Goal: Communication & Community: Connect with others

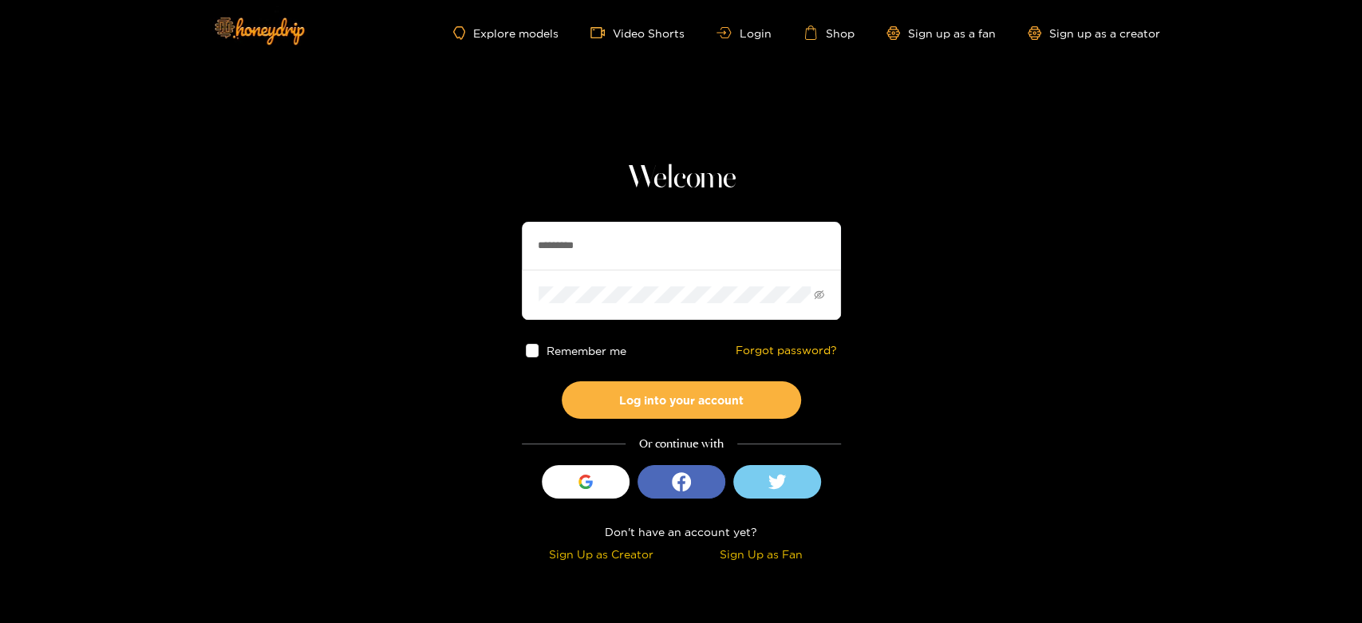
drag, startPoint x: 658, startPoint y: 257, endPoint x: 502, endPoint y: 255, distance: 156.4
click at [502, 255] on section "Welcome ********* Remember me Forgot password? Log into your account Or continu…" at bounding box center [681, 283] width 1362 height 567
paste input "*"
type input "**********"
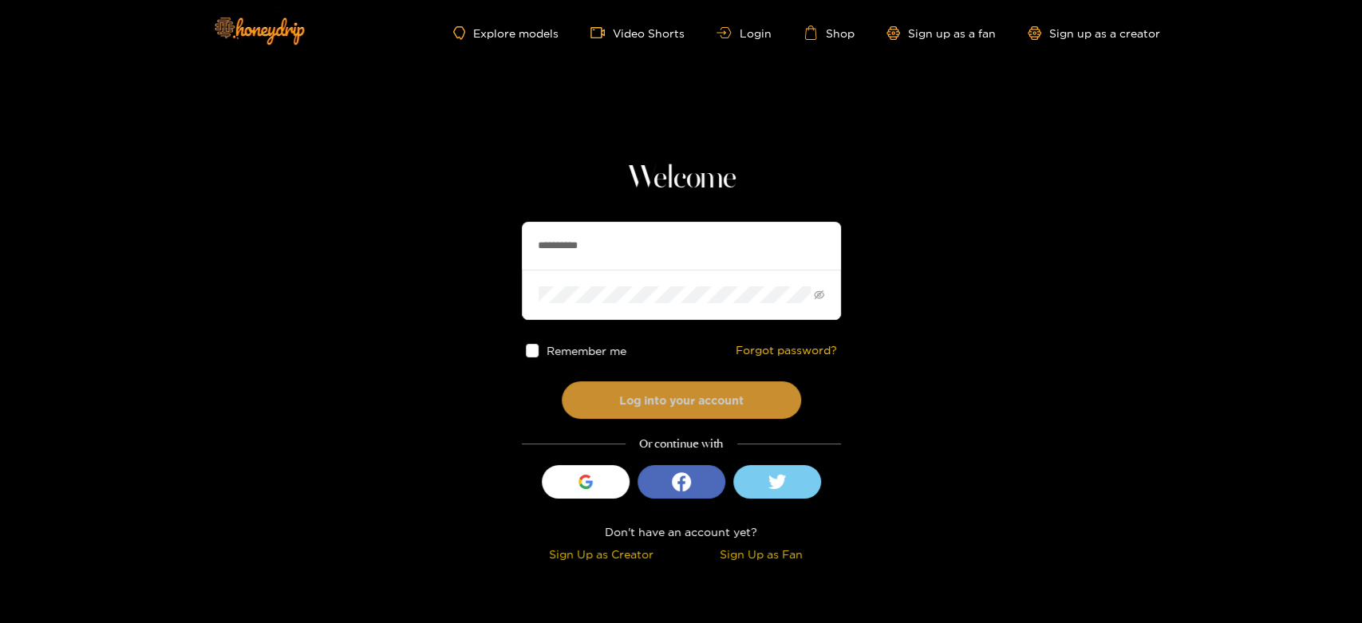
click at [666, 390] on button "Log into your account" at bounding box center [681, 399] width 239 height 37
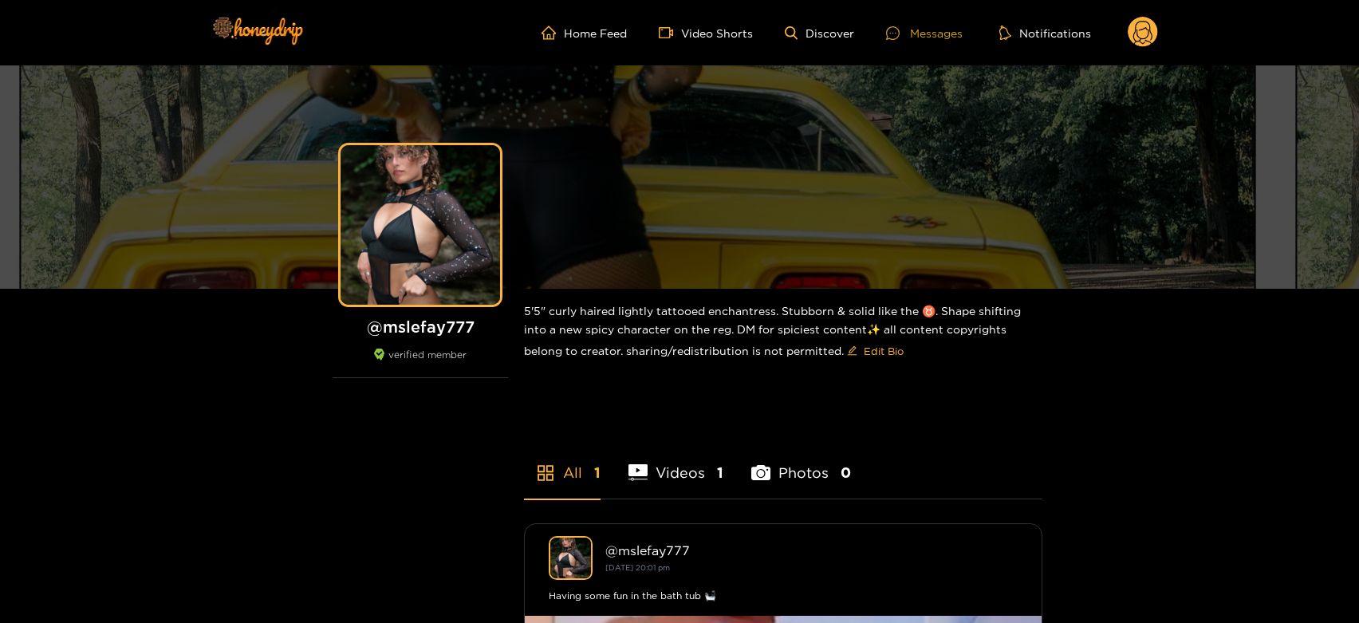
click at [903, 35] on div at bounding box center [898, 33] width 24 height 14
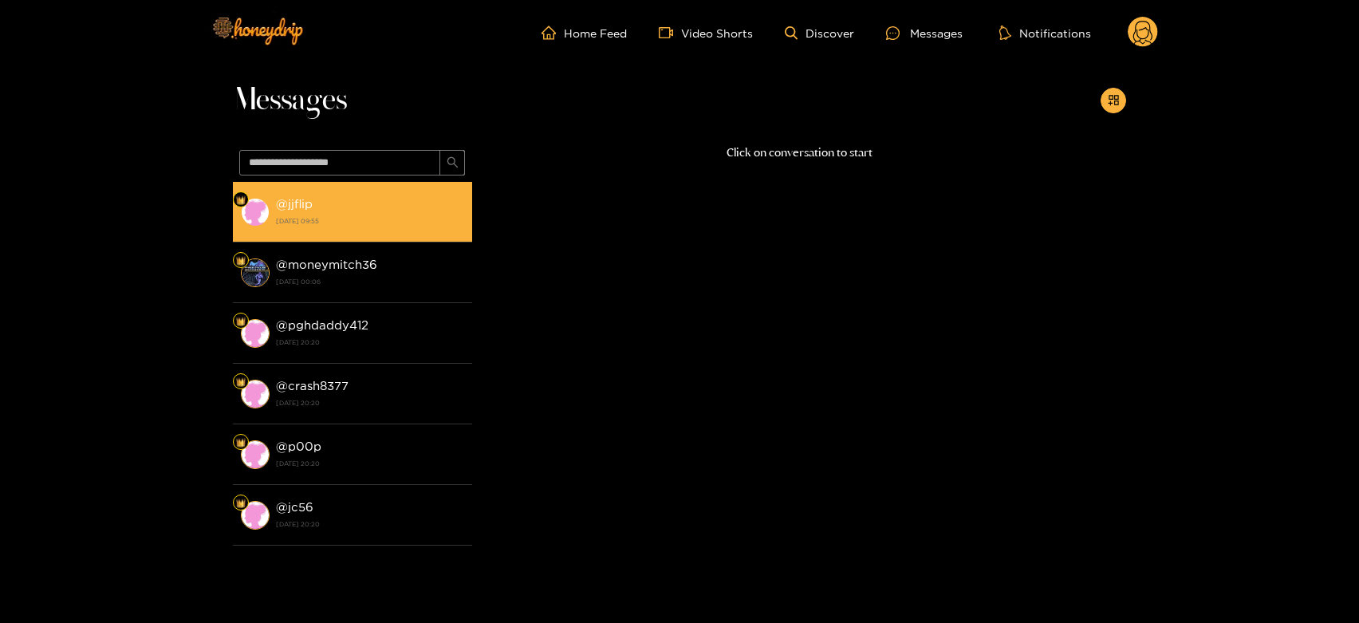
click at [429, 183] on li "@ jjflip [DATE] 09:55" at bounding box center [352, 212] width 239 height 61
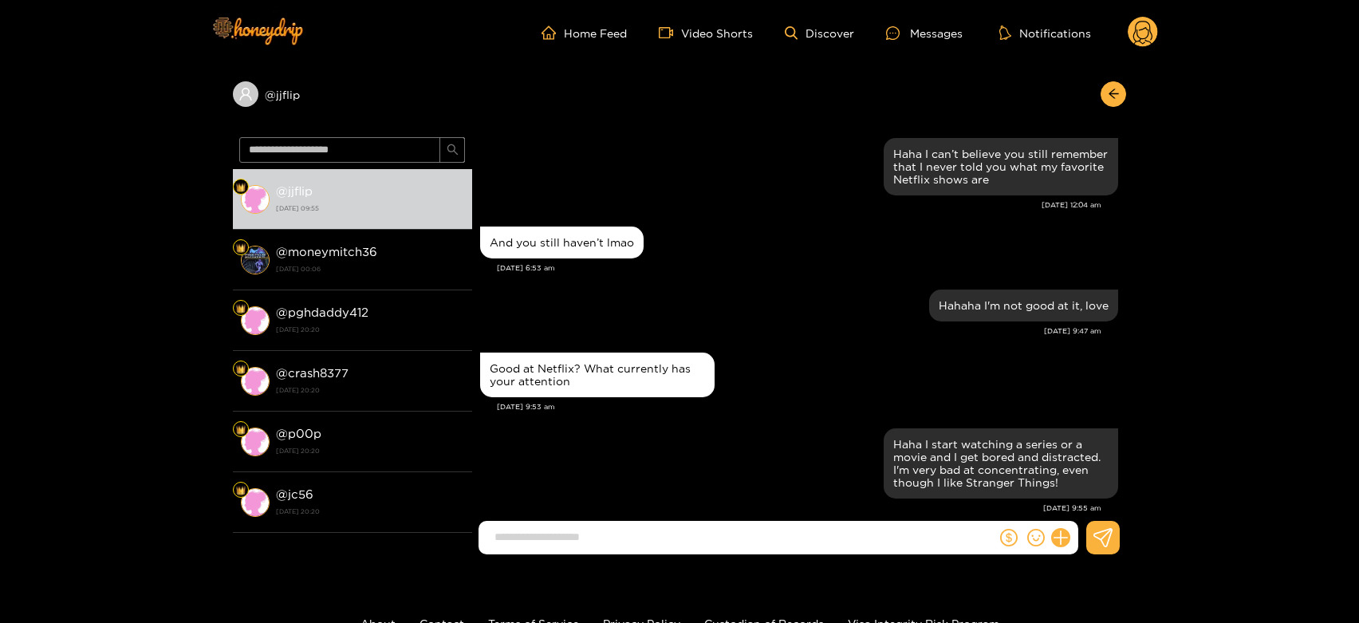
scroll to position [1556, 0]
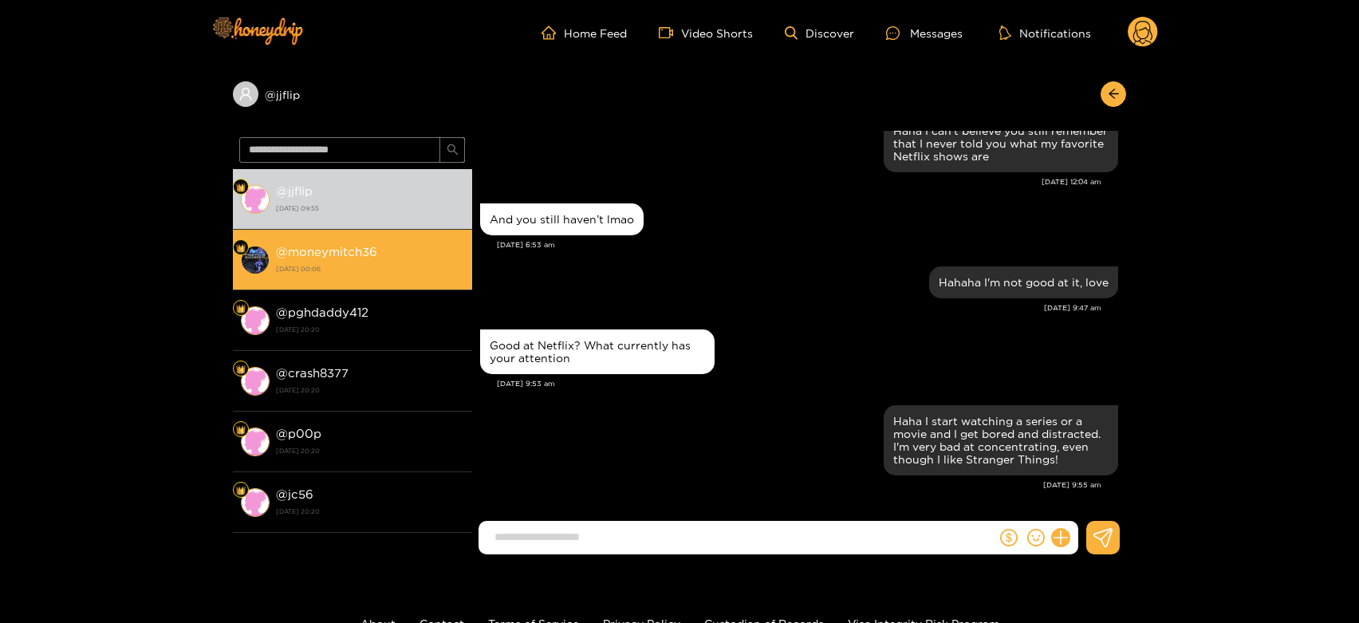
click at [381, 286] on li "@ moneymitch36 [DATE] 00:06" at bounding box center [352, 260] width 239 height 61
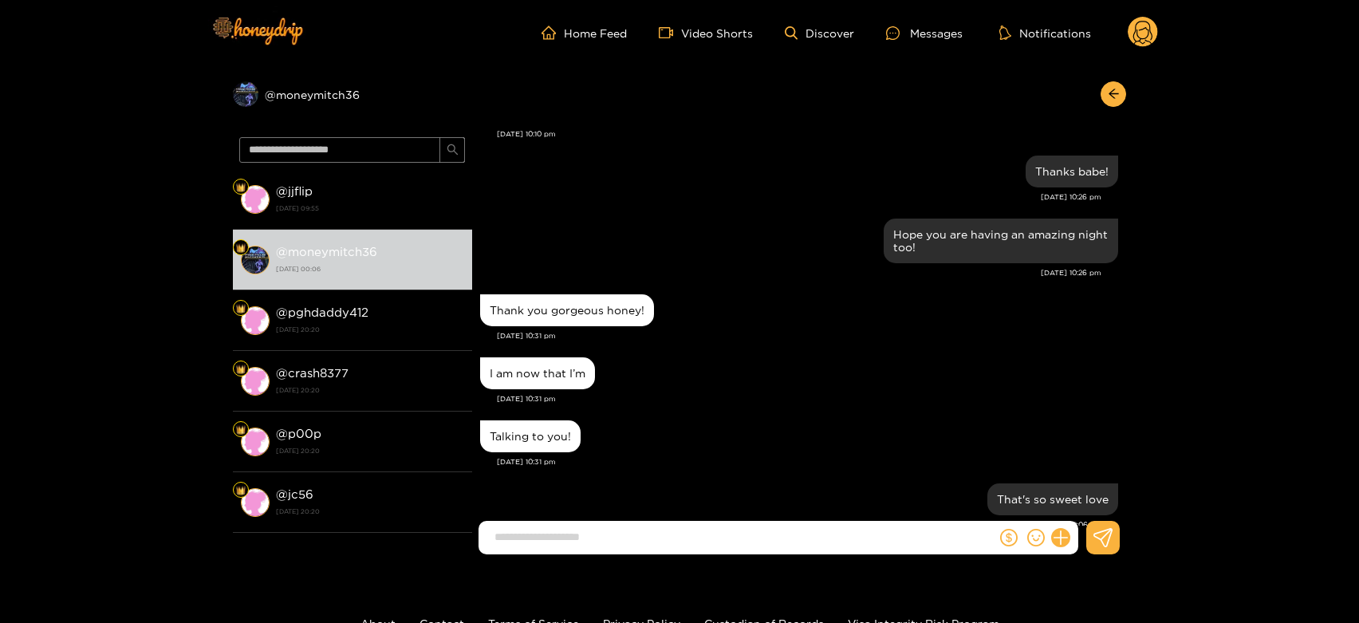
scroll to position [1423, 0]
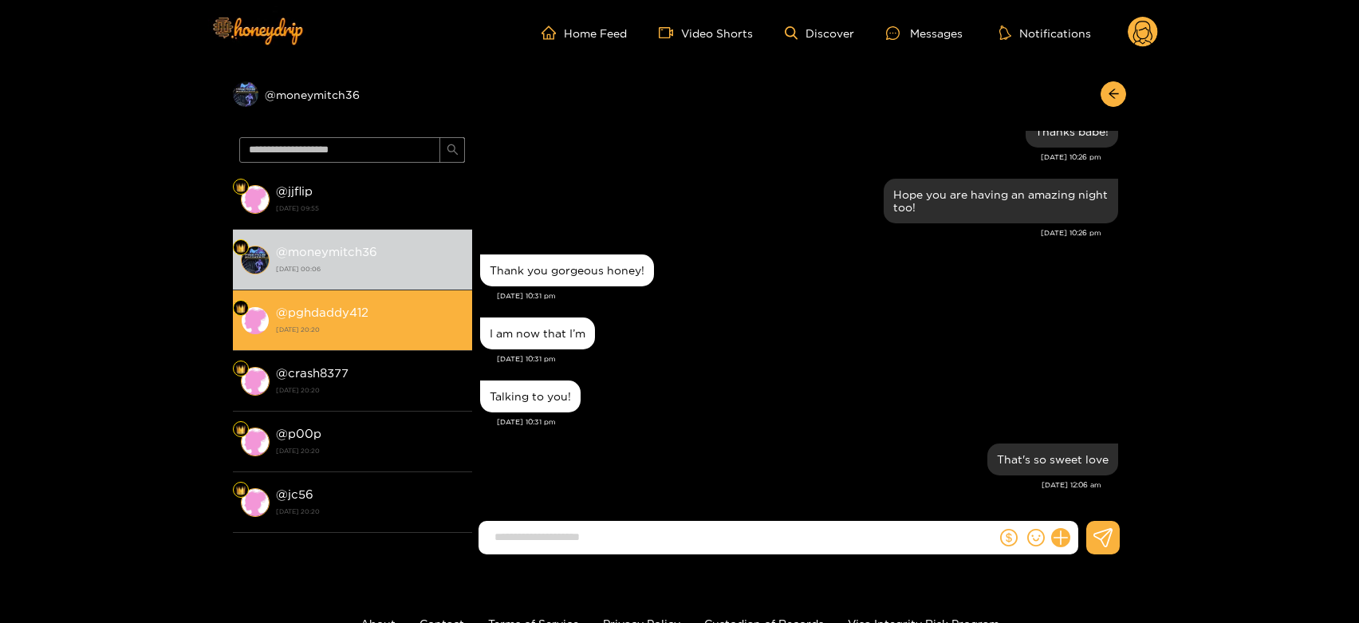
click at [408, 328] on strong "[DATE] 20:20" at bounding box center [370, 329] width 188 height 14
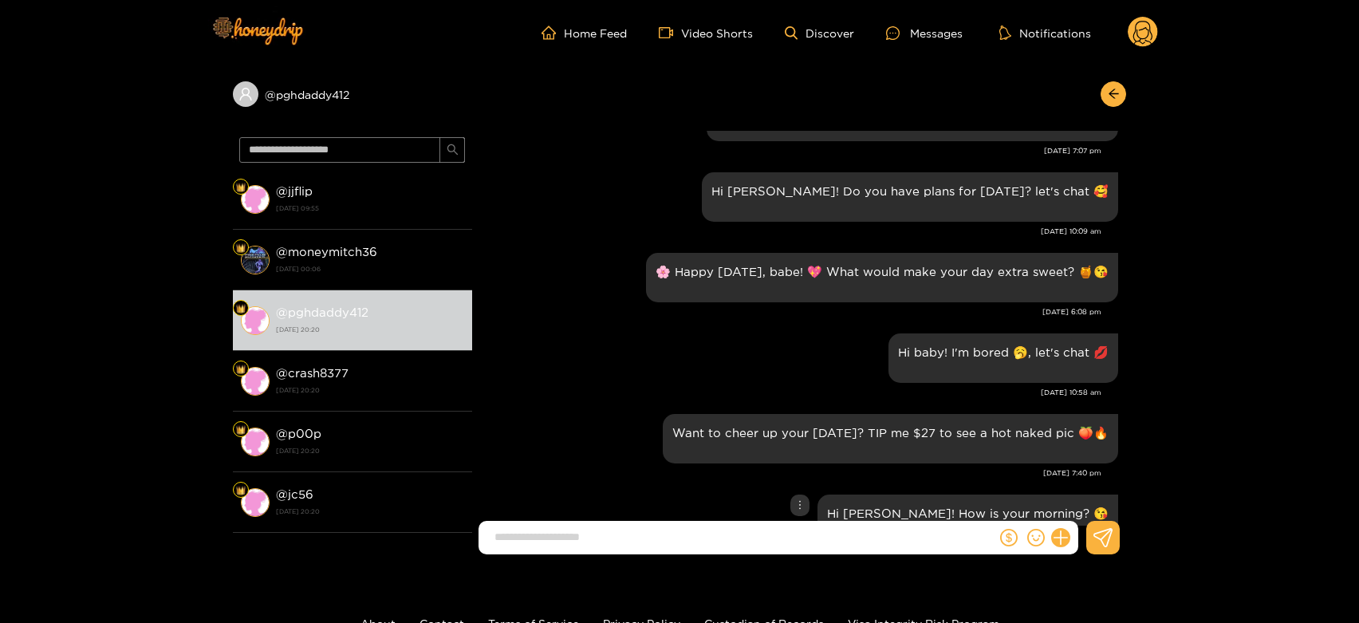
scroll to position [1333, 0]
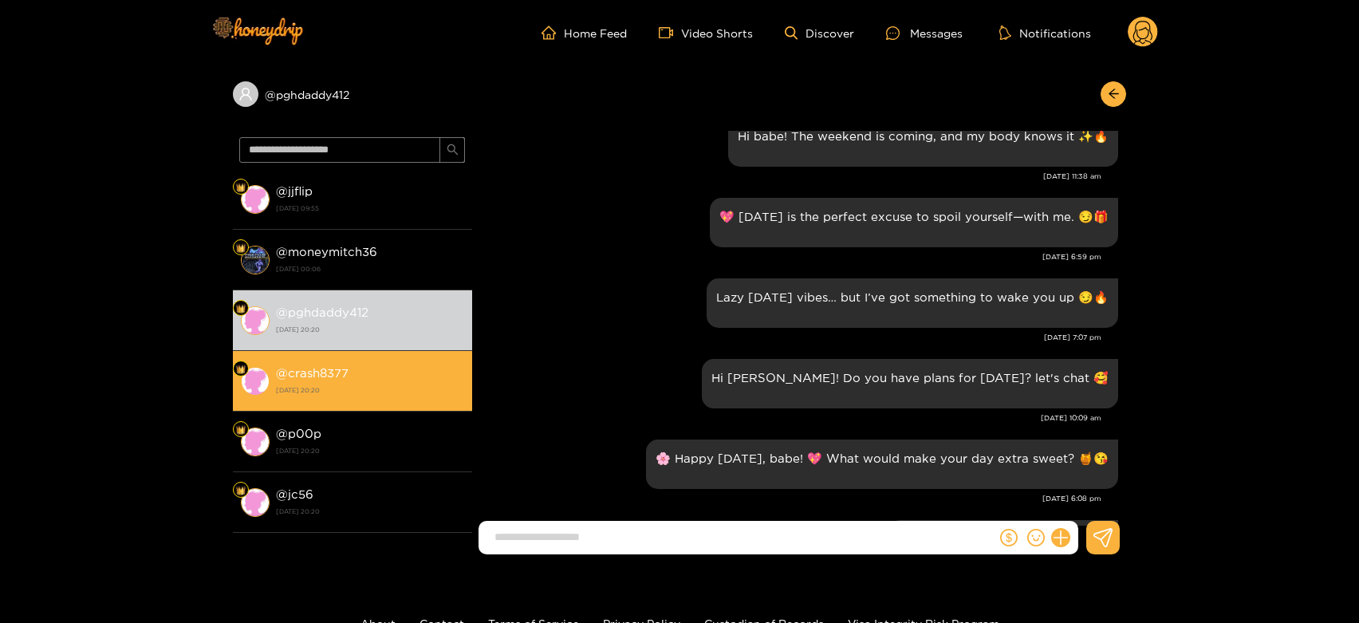
click at [383, 384] on strong "[DATE] 20:20" at bounding box center [370, 390] width 188 height 14
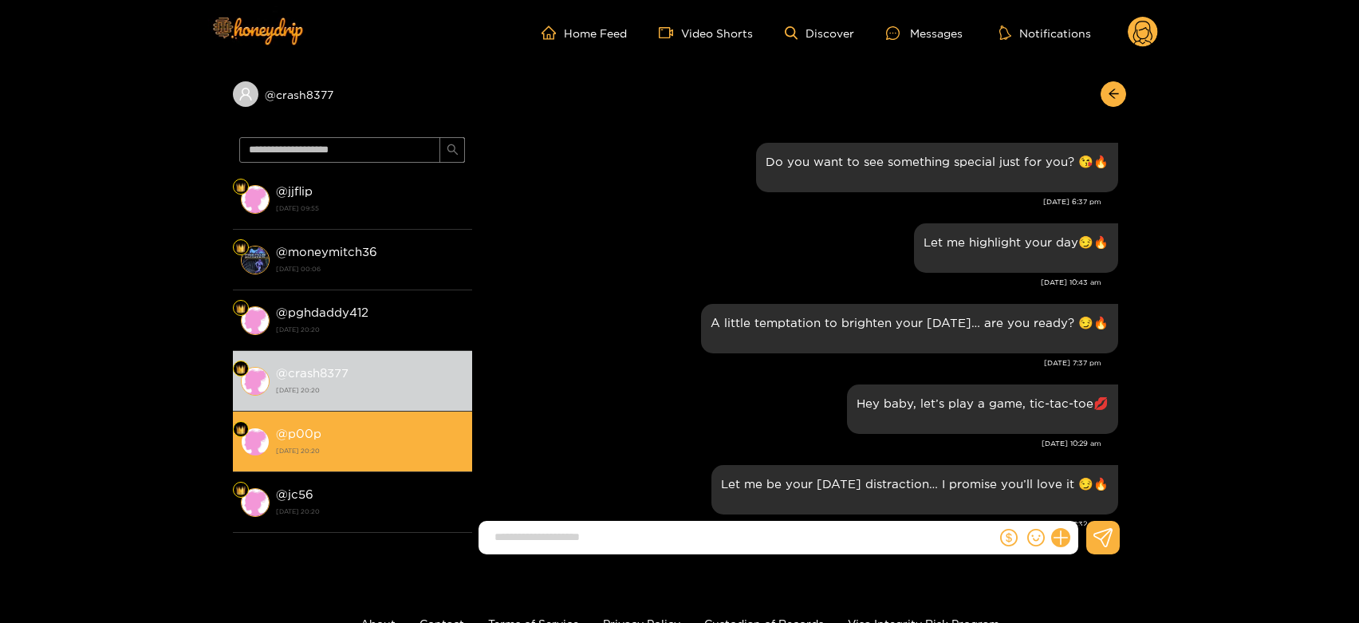
scroll to position [1687, 0]
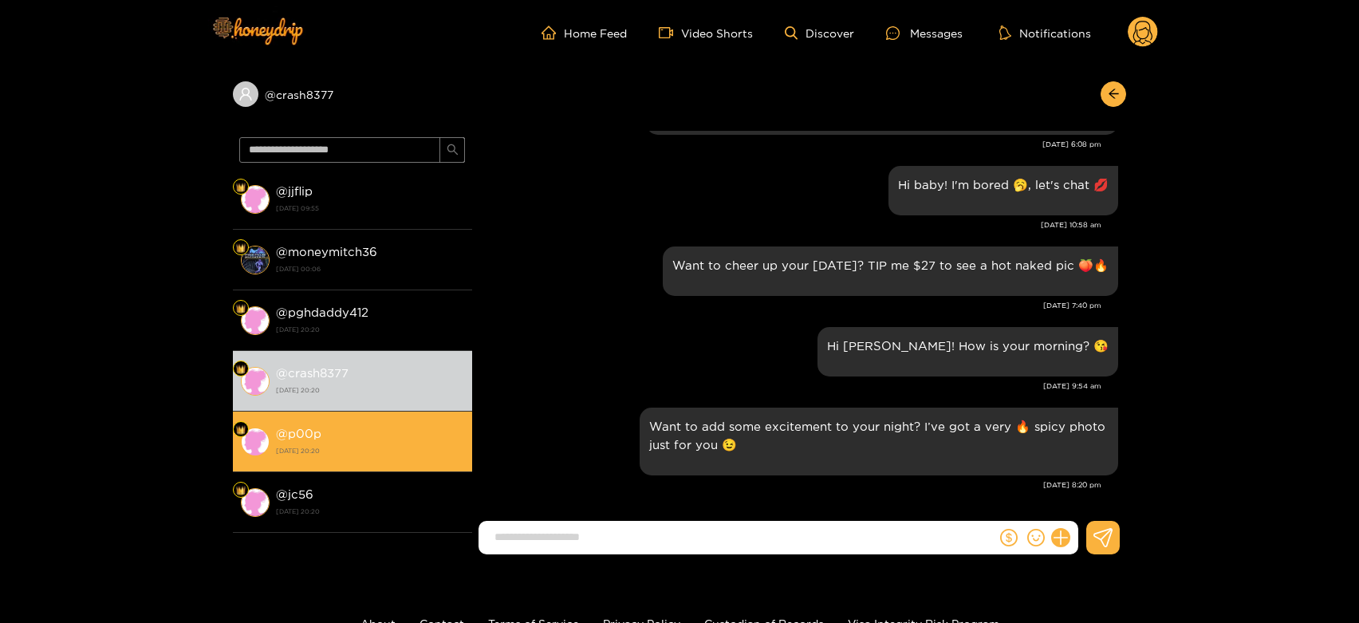
click at [391, 432] on div "@ p00p [DATE] 20:20" at bounding box center [370, 442] width 188 height 36
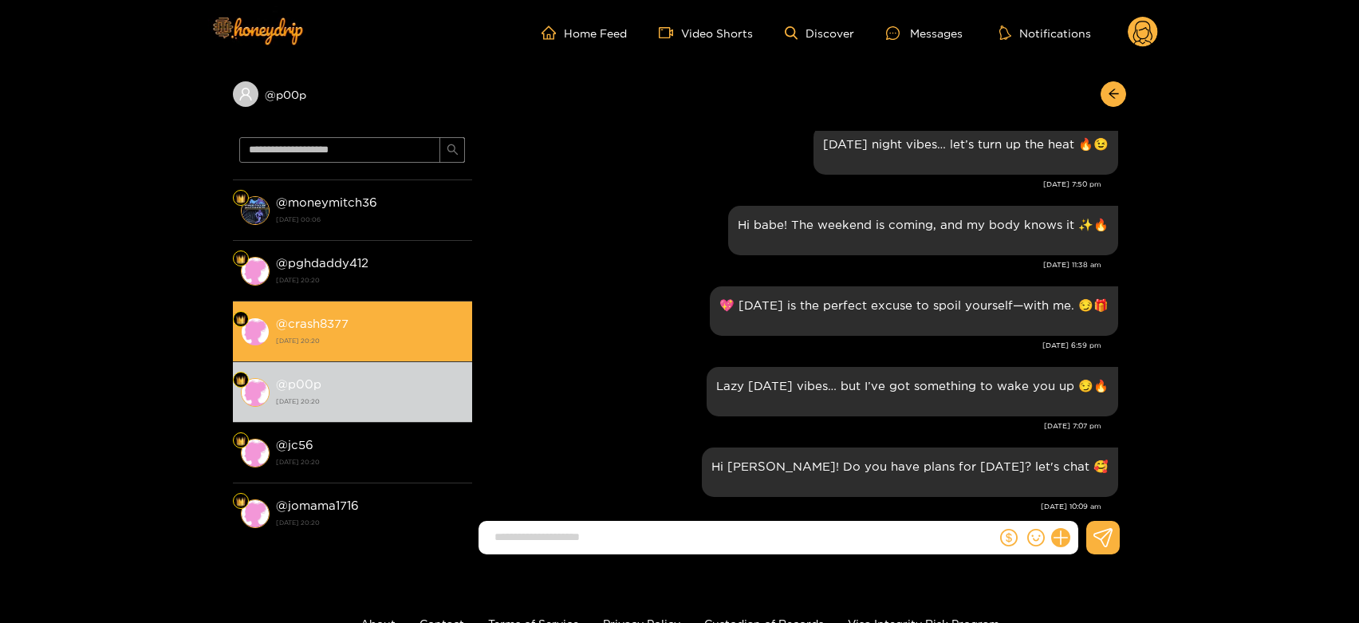
scroll to position [89, 0]
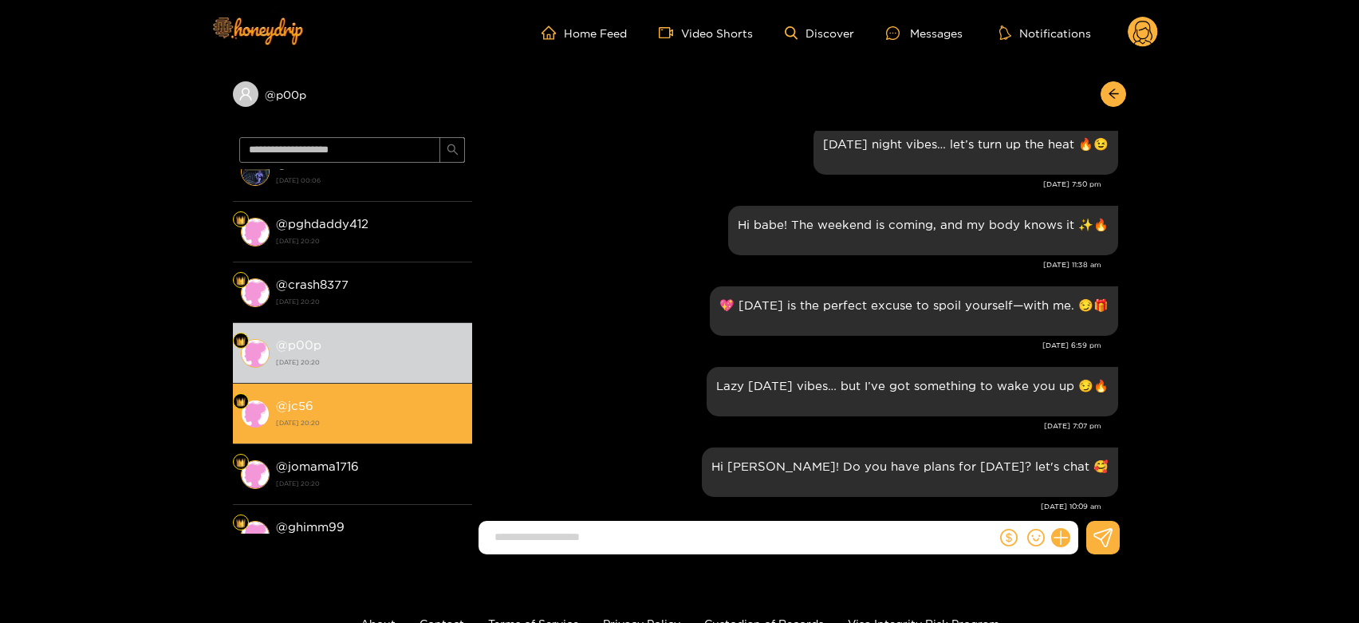
click at [381, 413] on div "@ jc56 [DATE] 20:20" at bounding box center [370, 414] width 188 height 36
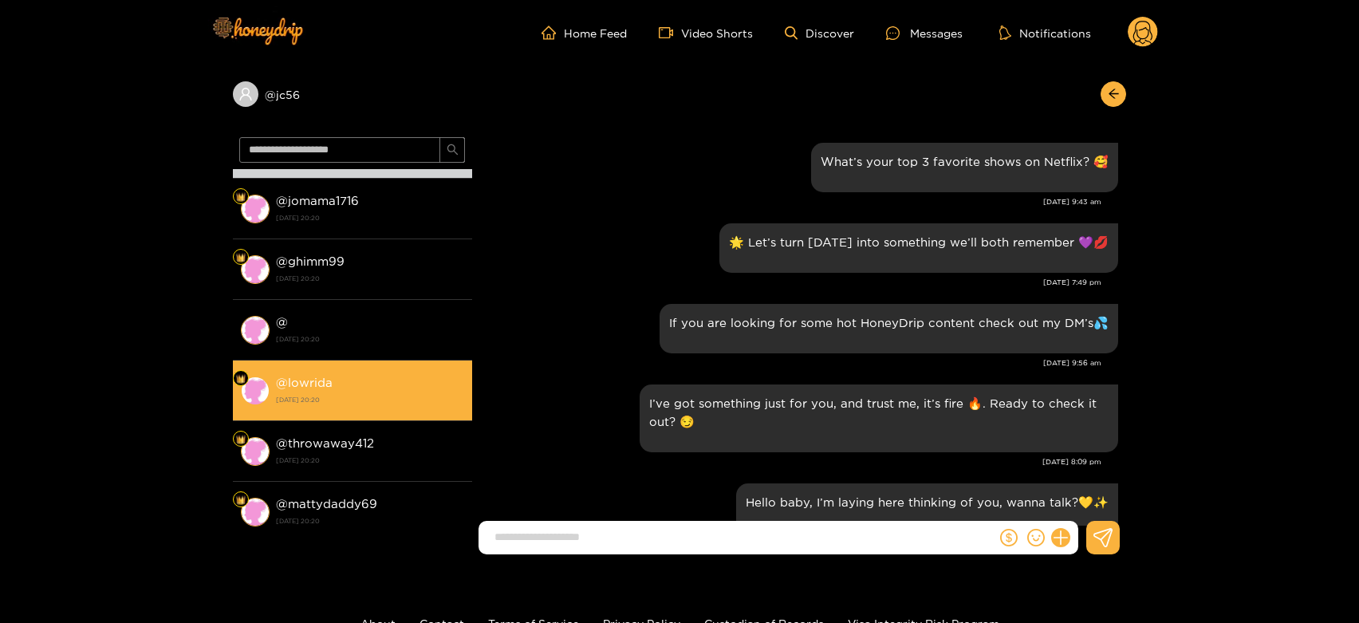
scroll to position [1605, 0]
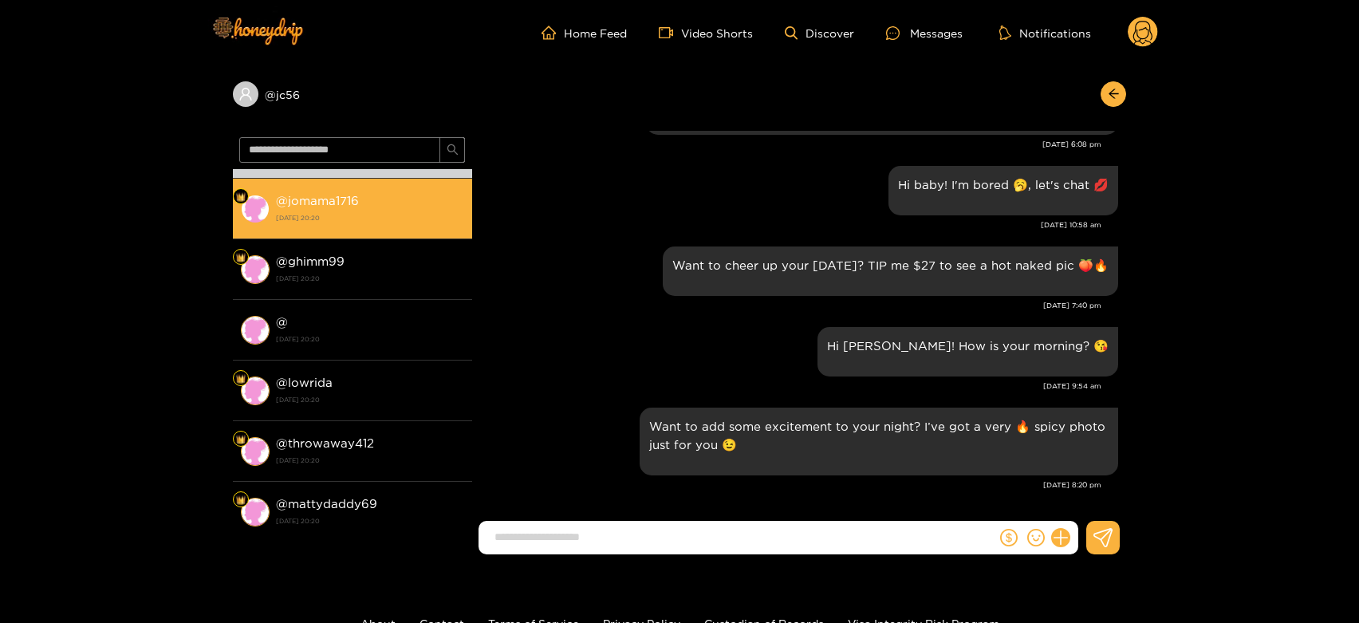
click at [381, 195] on div "@ jomama1716 [DATE] 20:20" at bounding box center [370, 209] width 188 height 36
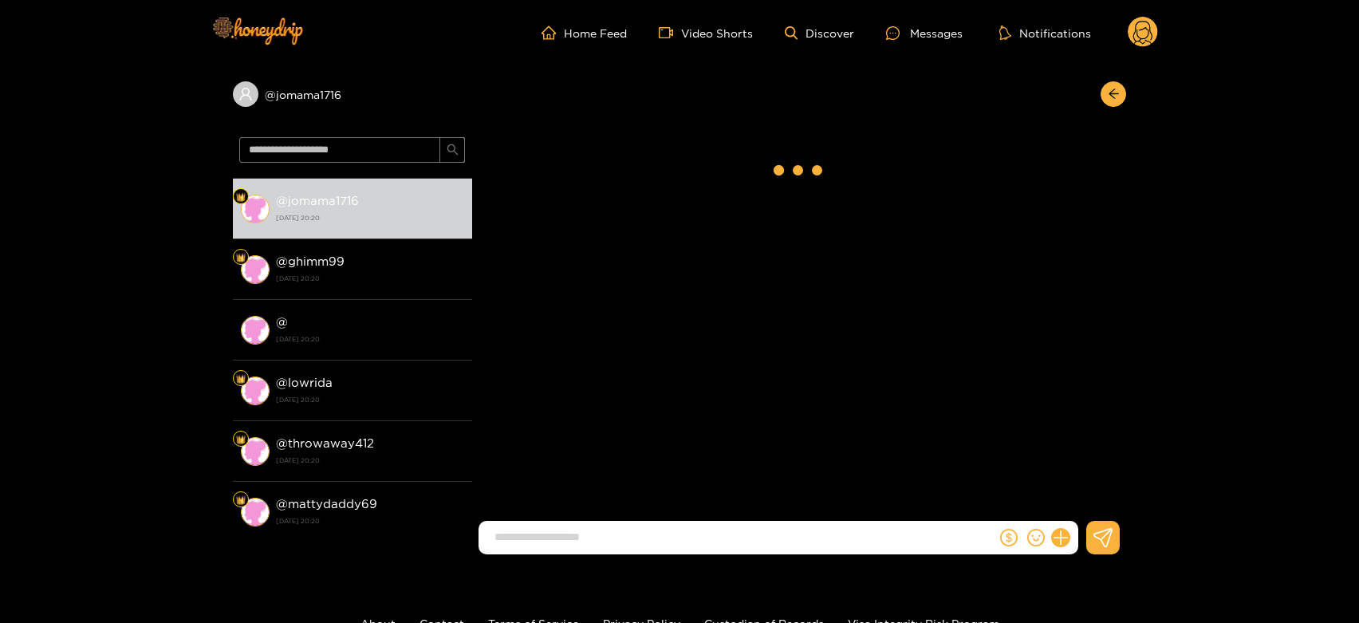
scroll to position [1687, 0]
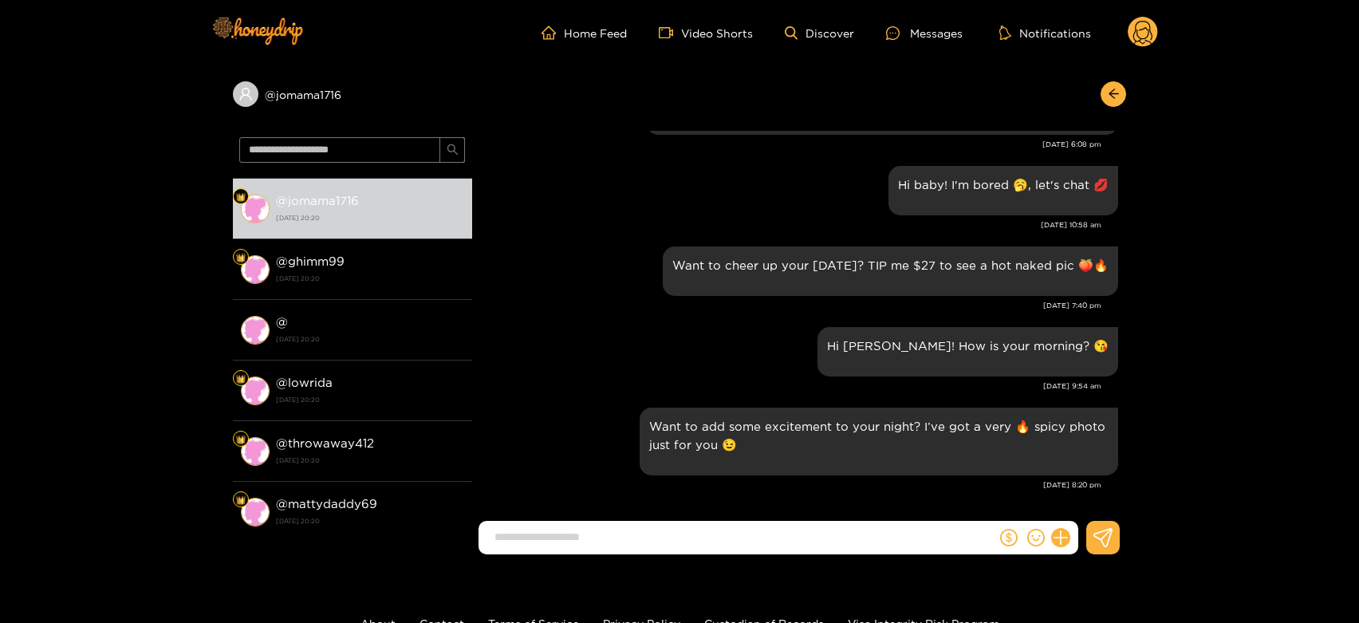
drag, startPoint x: 1147, startPoint y: 49, endPoint x: 1143, endPoint y: 35, distance: 14.9
click at [1148, 46] on div "Home Feed Video Shorts Discover Messages Notifications 0" at bounding box center [679, 32] width 957 height 65
click at [1143, 35] on circle at bounding box center [1143, 32] width 30 height 30
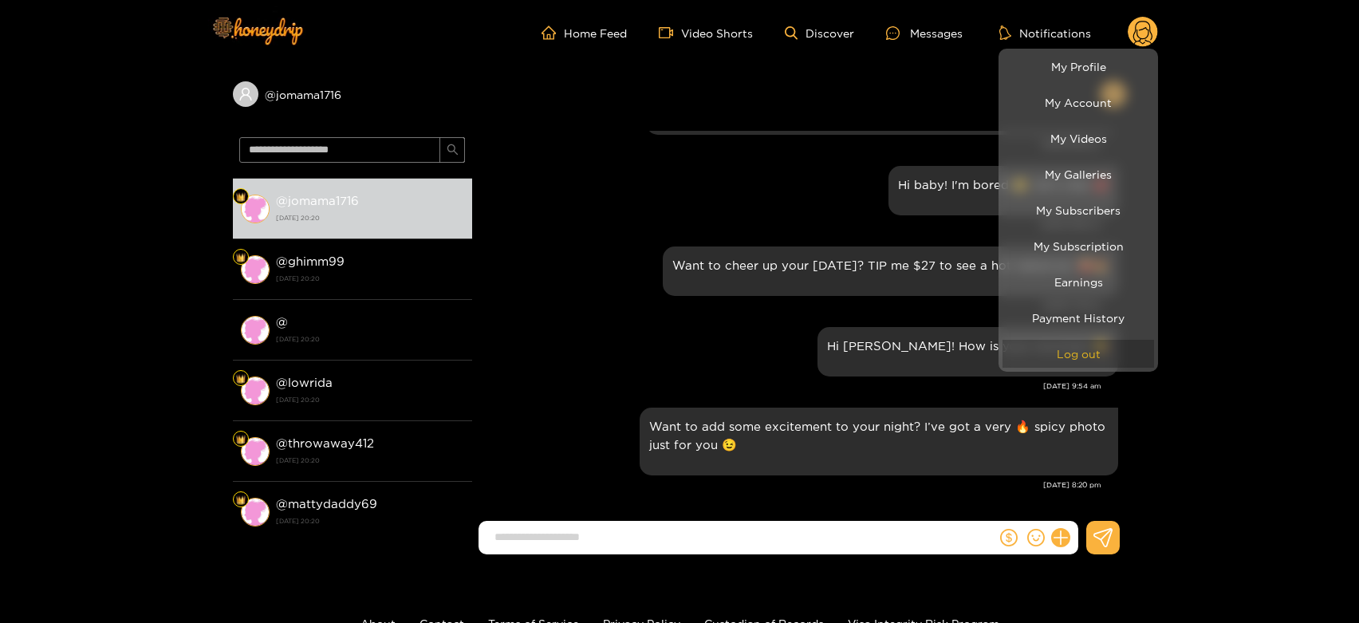
click at [1079, 360] on button "Log out" at bounding box center [1079, 354] width 152 height 28
